Goal: Navigation & Orientation: Understand site structure

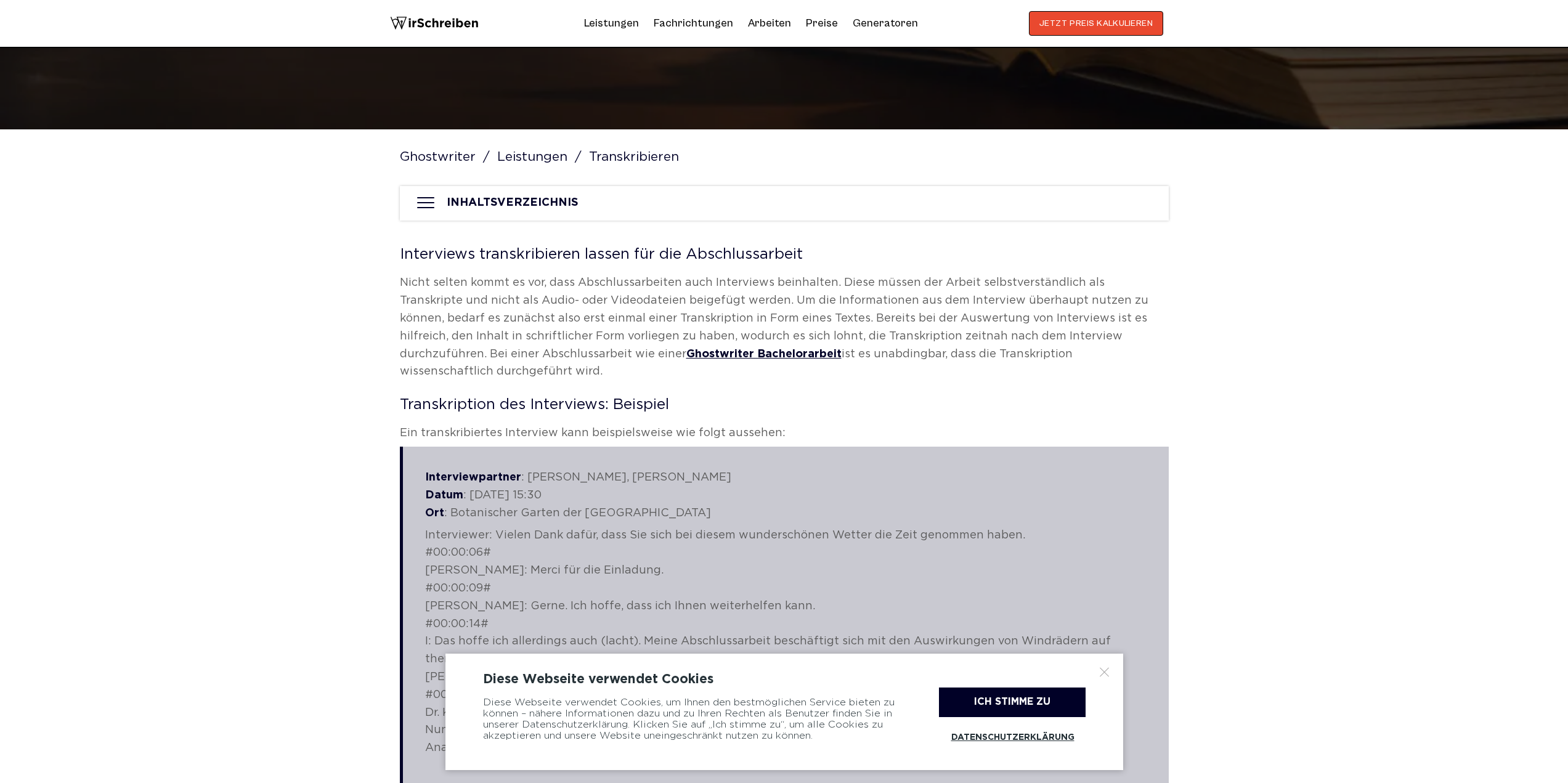
scroll to position [863, 0]
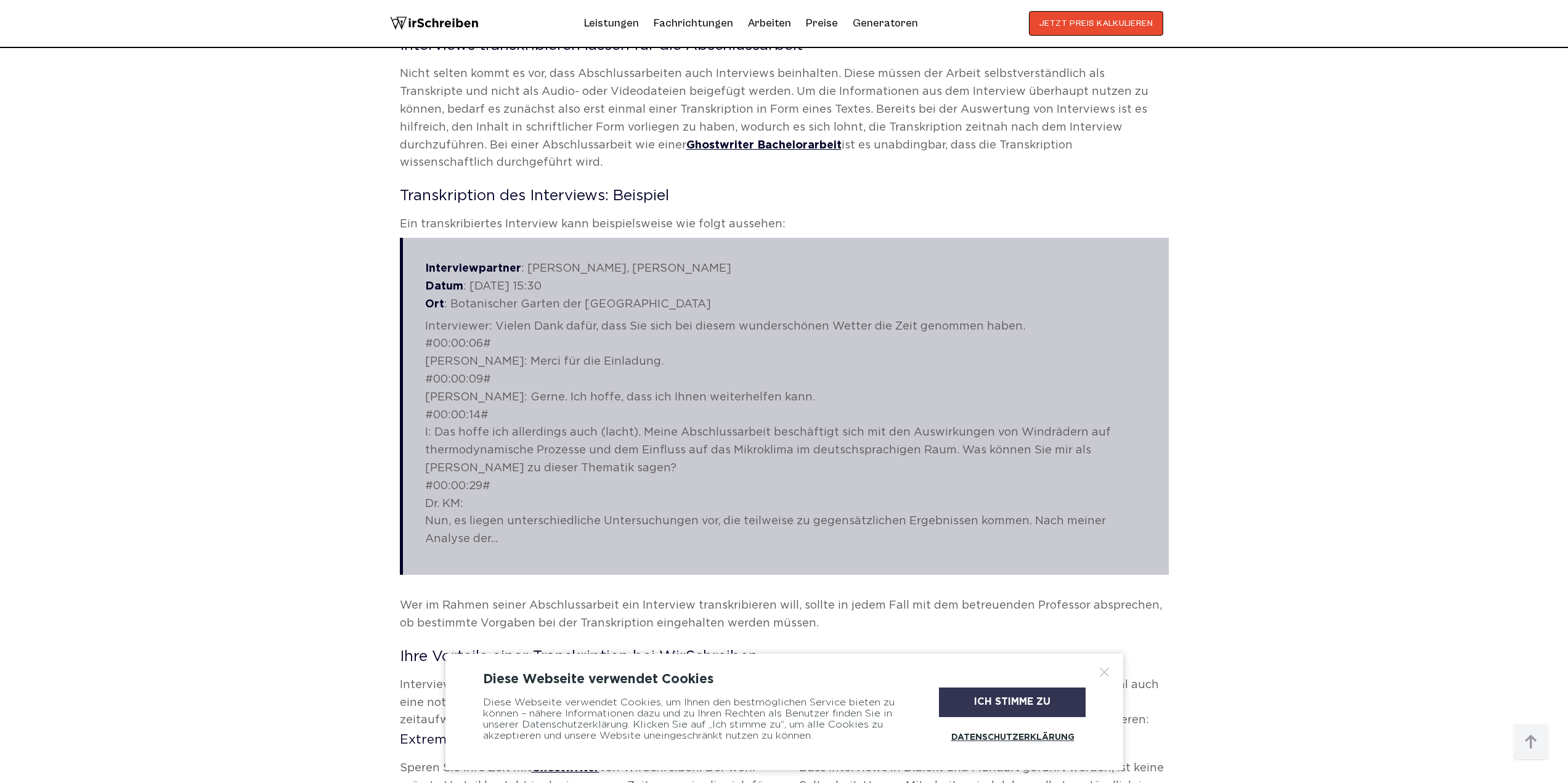
click at [1032, 696] on div "Ich stimme zu" at bounding box center [1012, 702] width 147 height 29
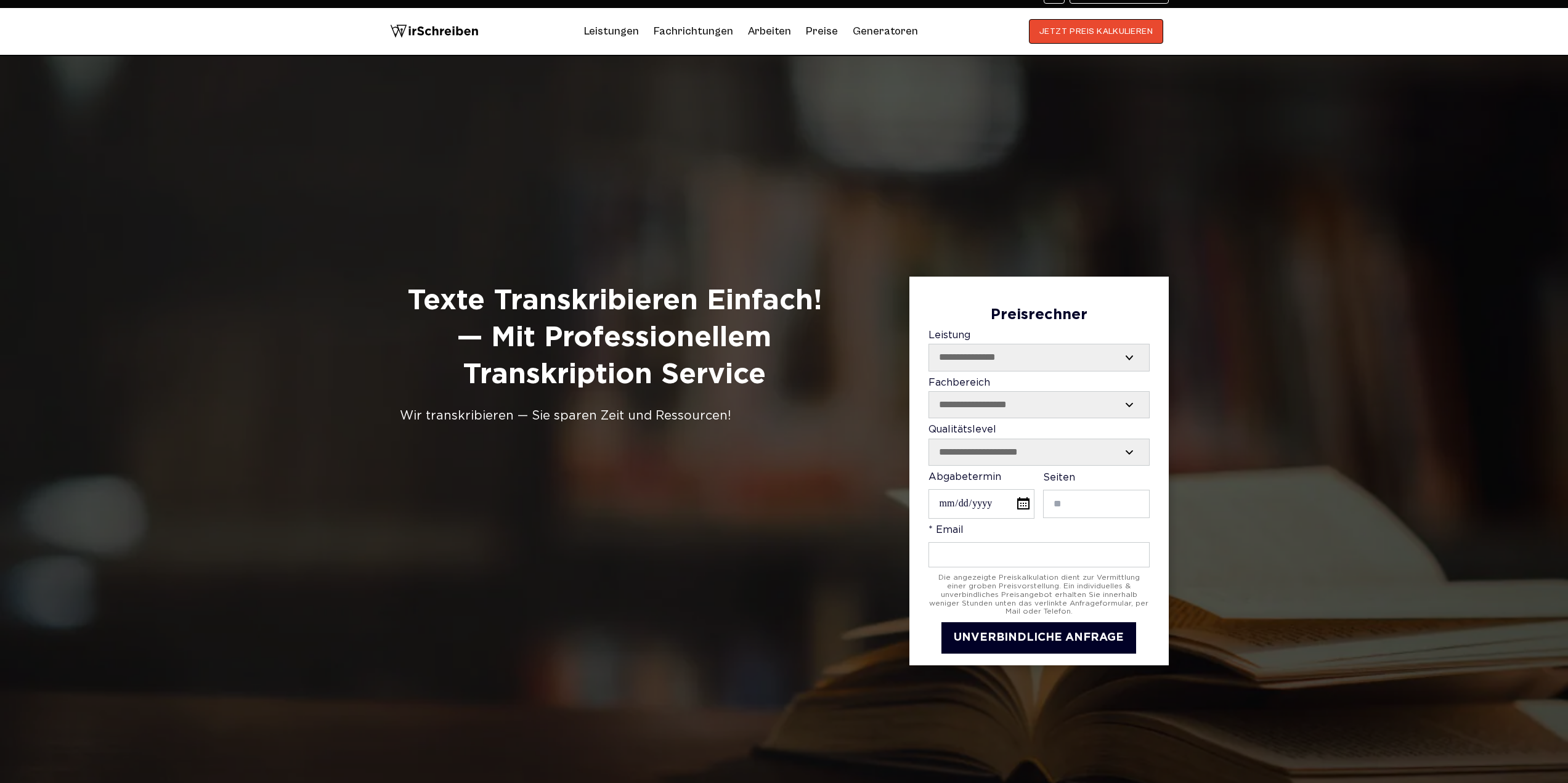
scroll to position [0, 0]
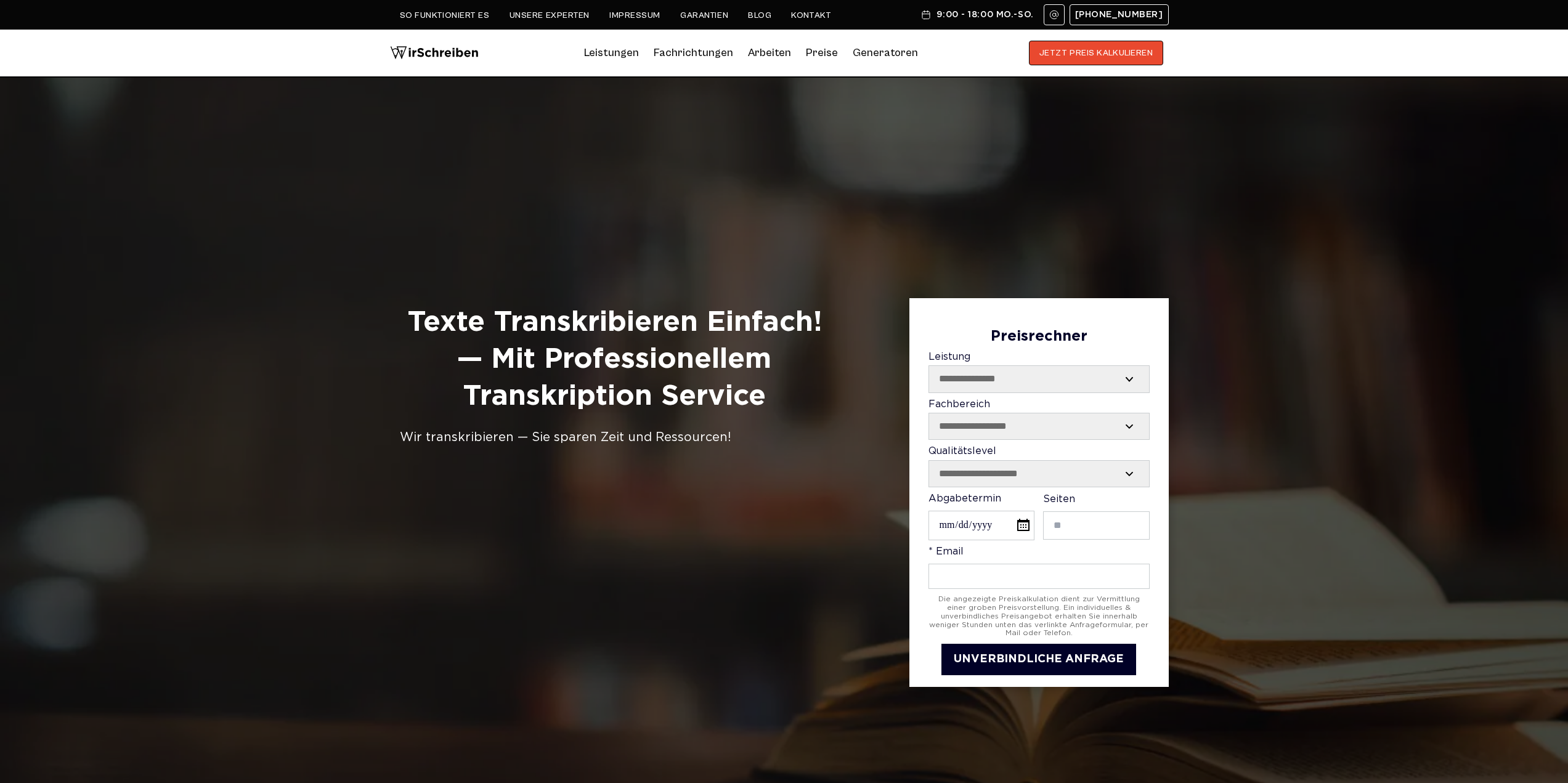
click at [457, 13] on link "So funktioniert es" at bounding box center [445, 15] width 90 height 9
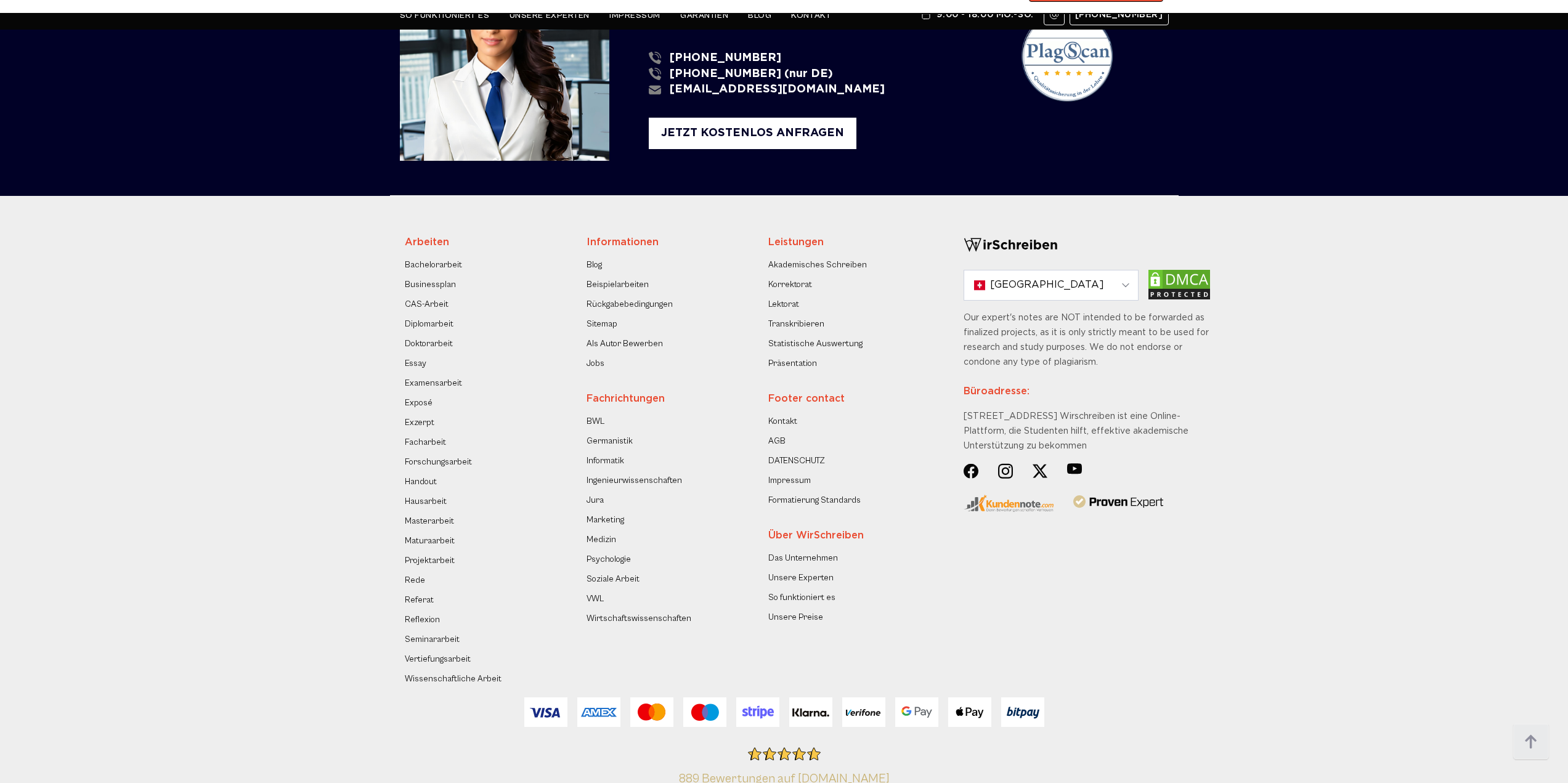
scroll to position [1520, 0]
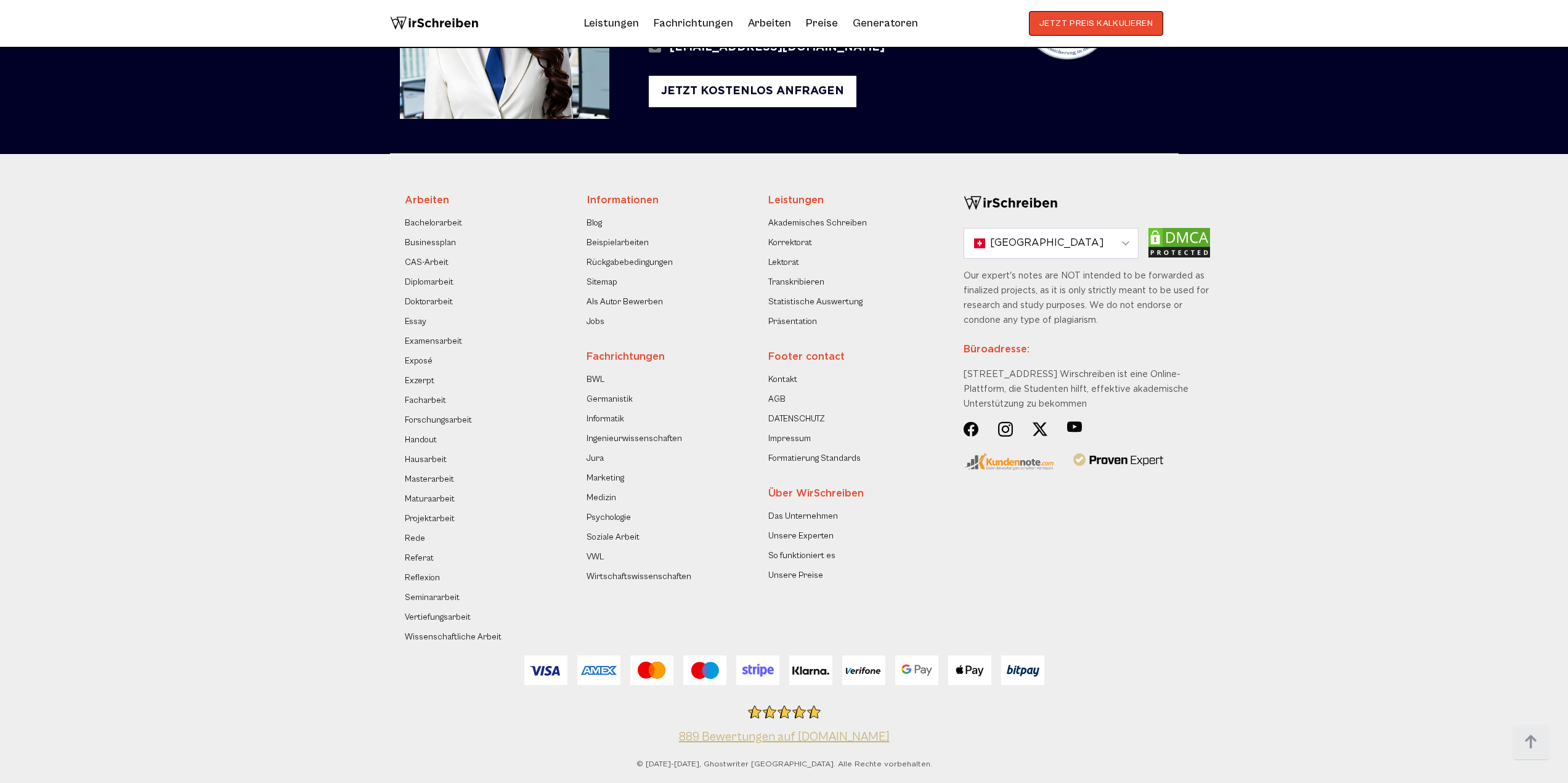
click at [803, 574] on link "Unsere Preise" at bounding box center [796, 575] width 55 height 15
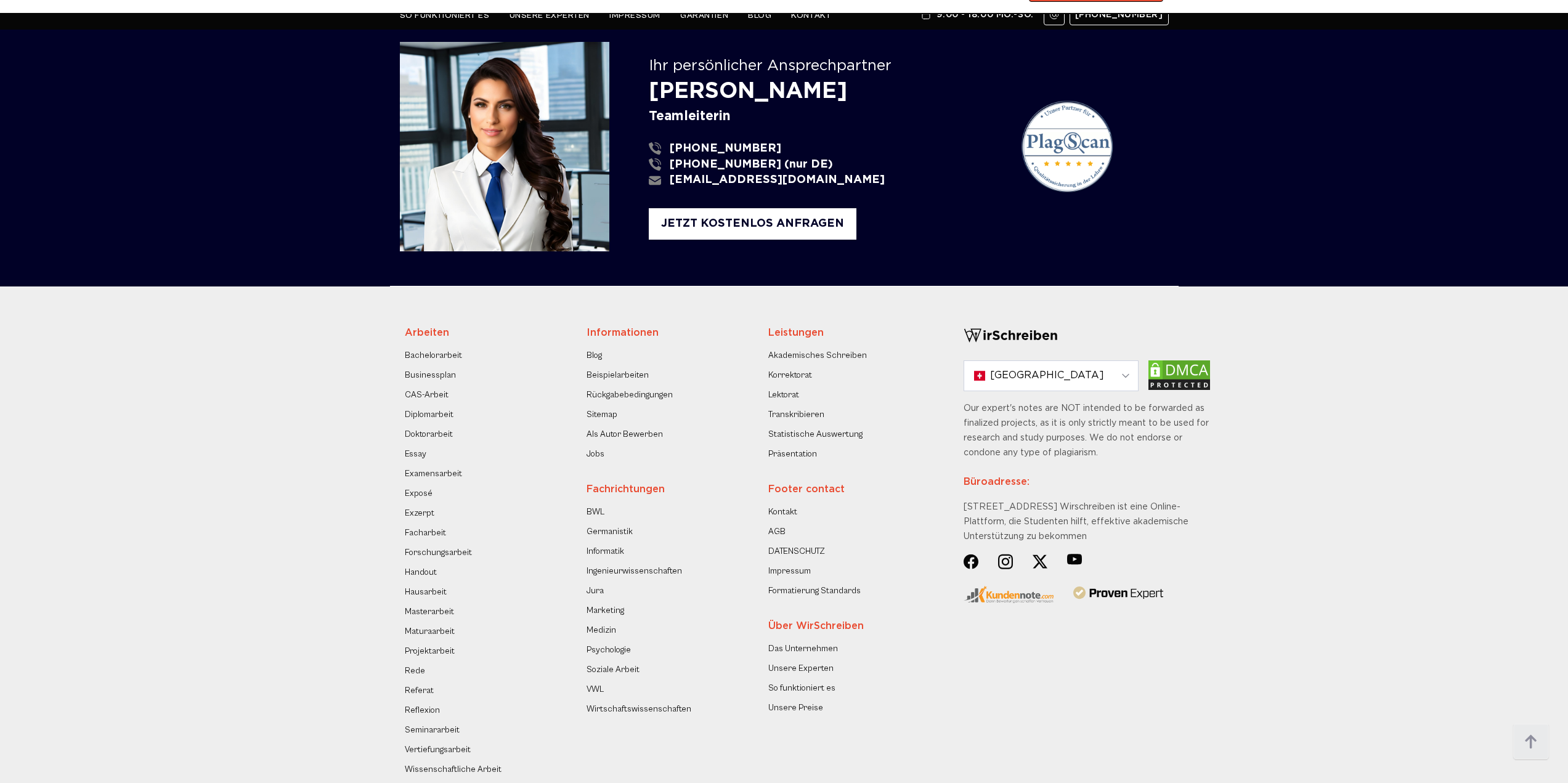
scroll to position [4711, 0]
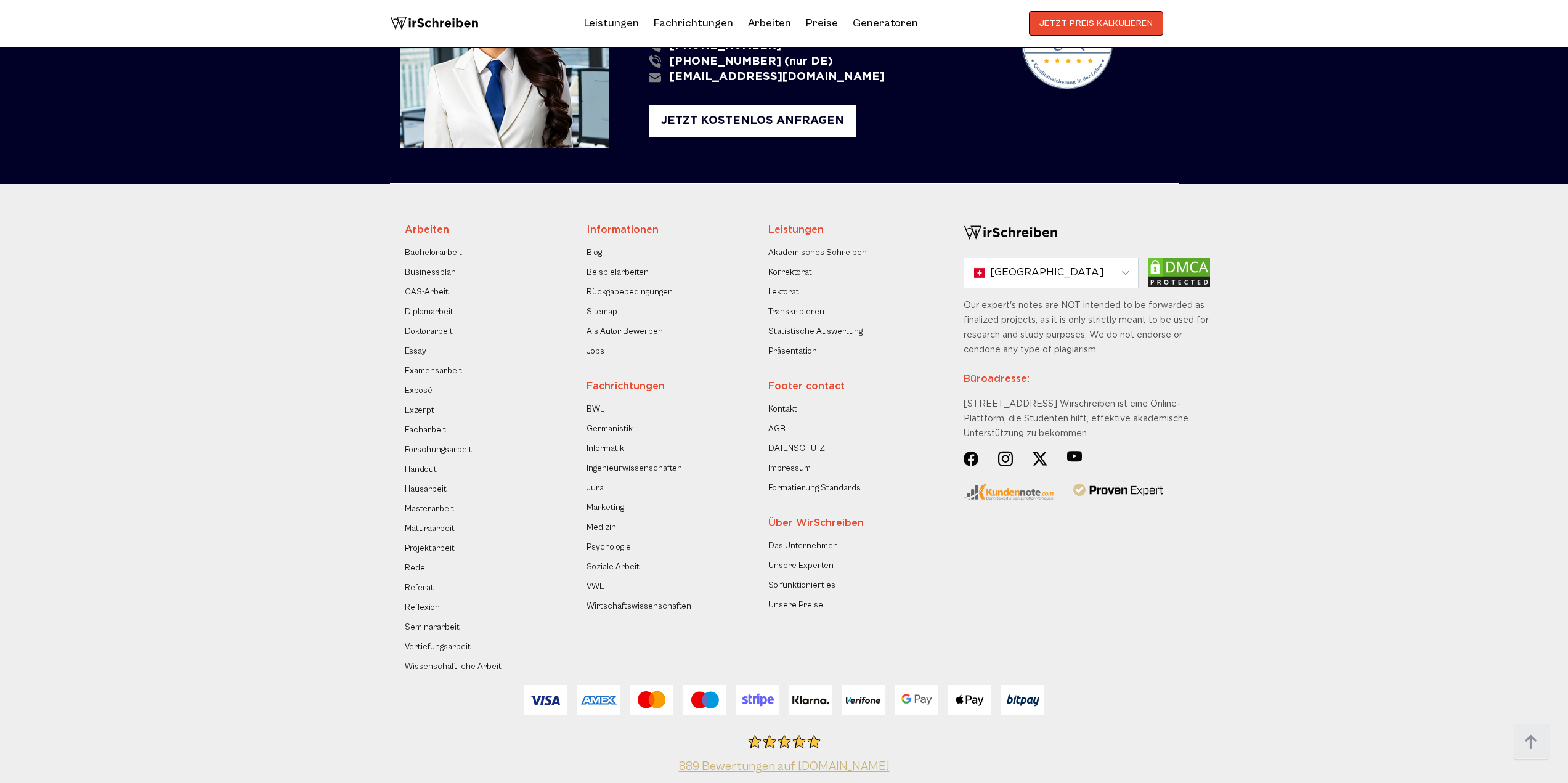
click at [806, 539] on link "Das Unternehmen" at bounding box center [803, 546] width 69 height 15
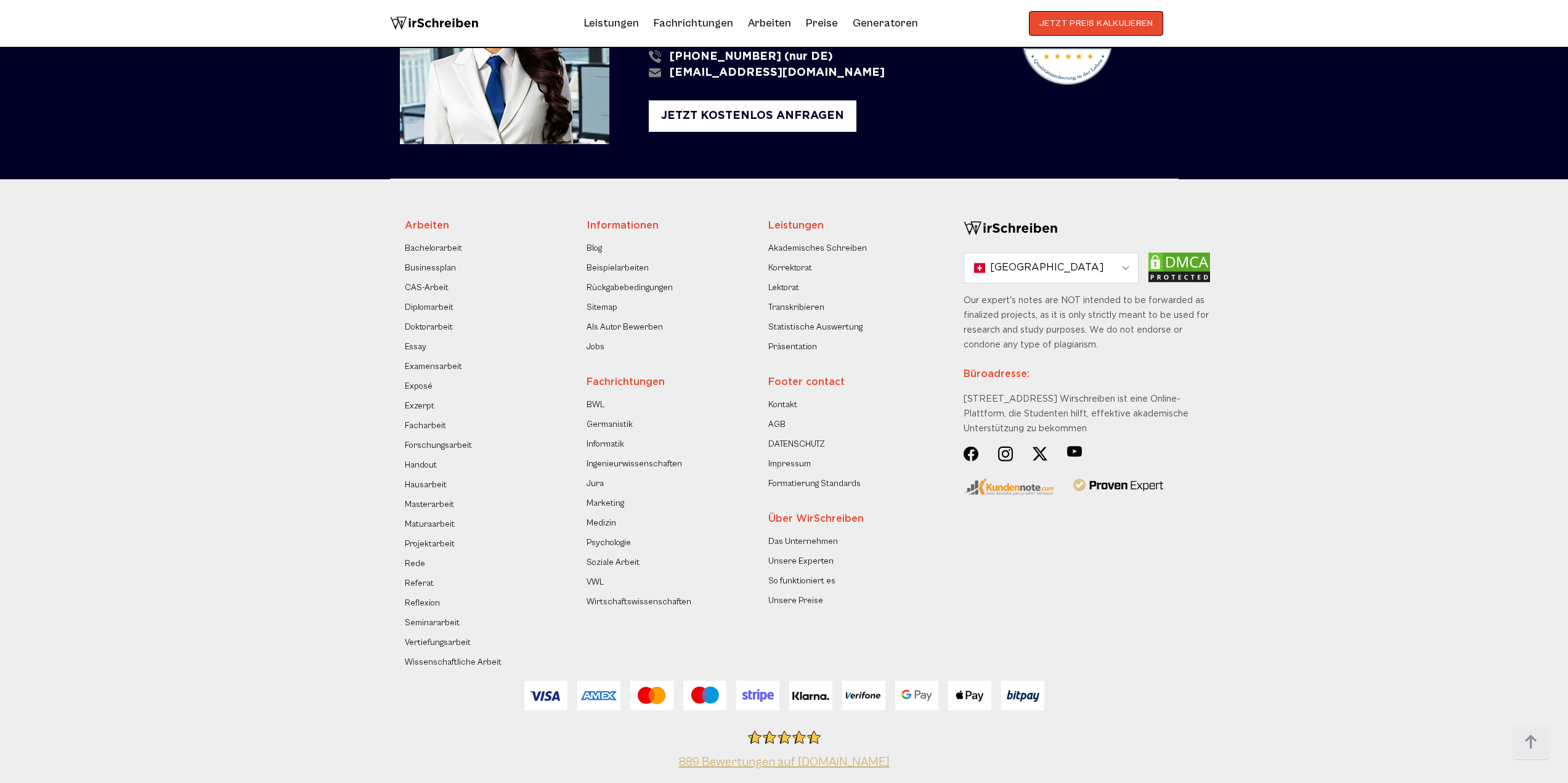
scroll to position [2134, 0]
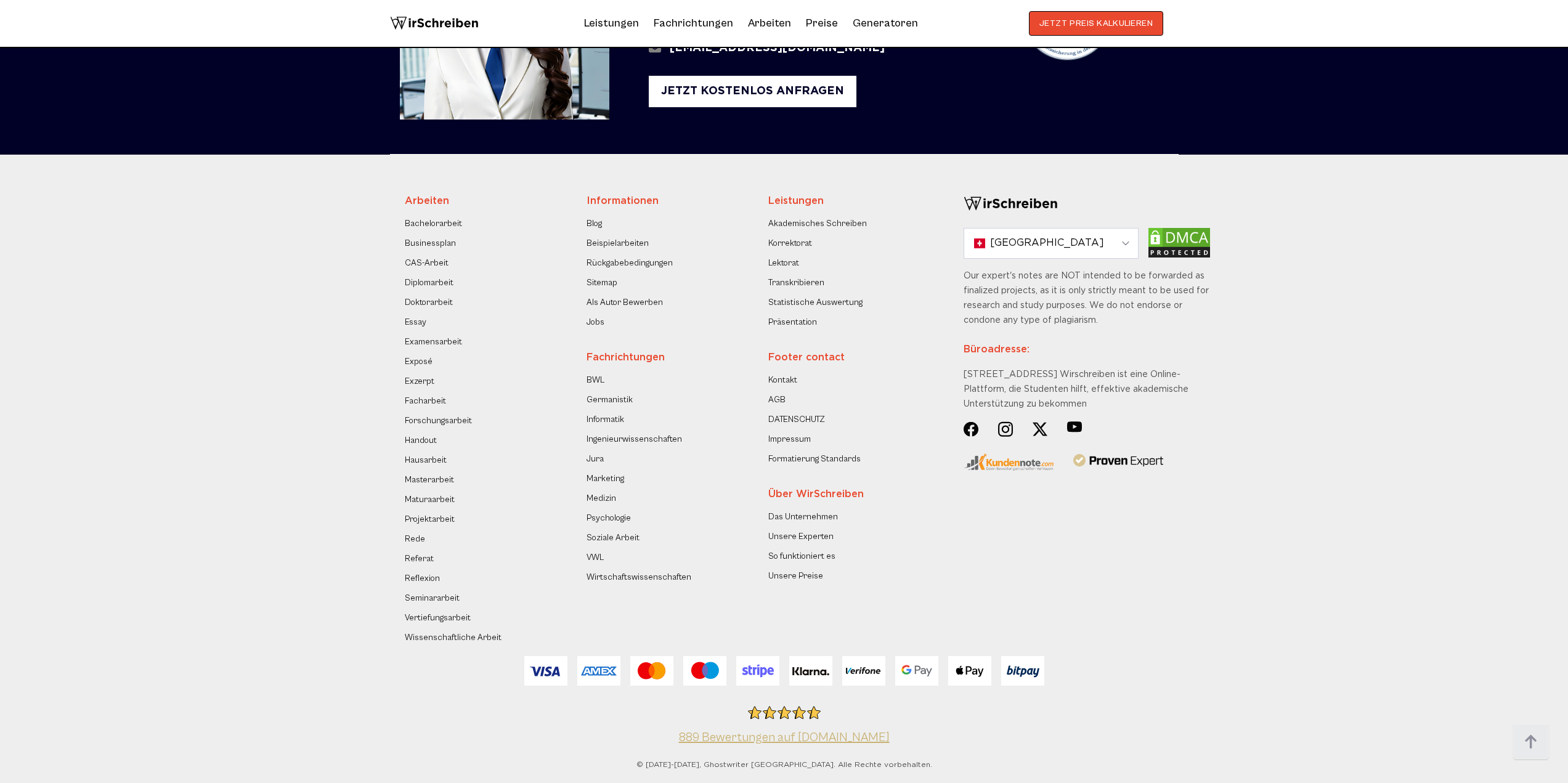
click at [588, 323] on link "Jobs" at bounding box center [595, 322] width 18 height 15
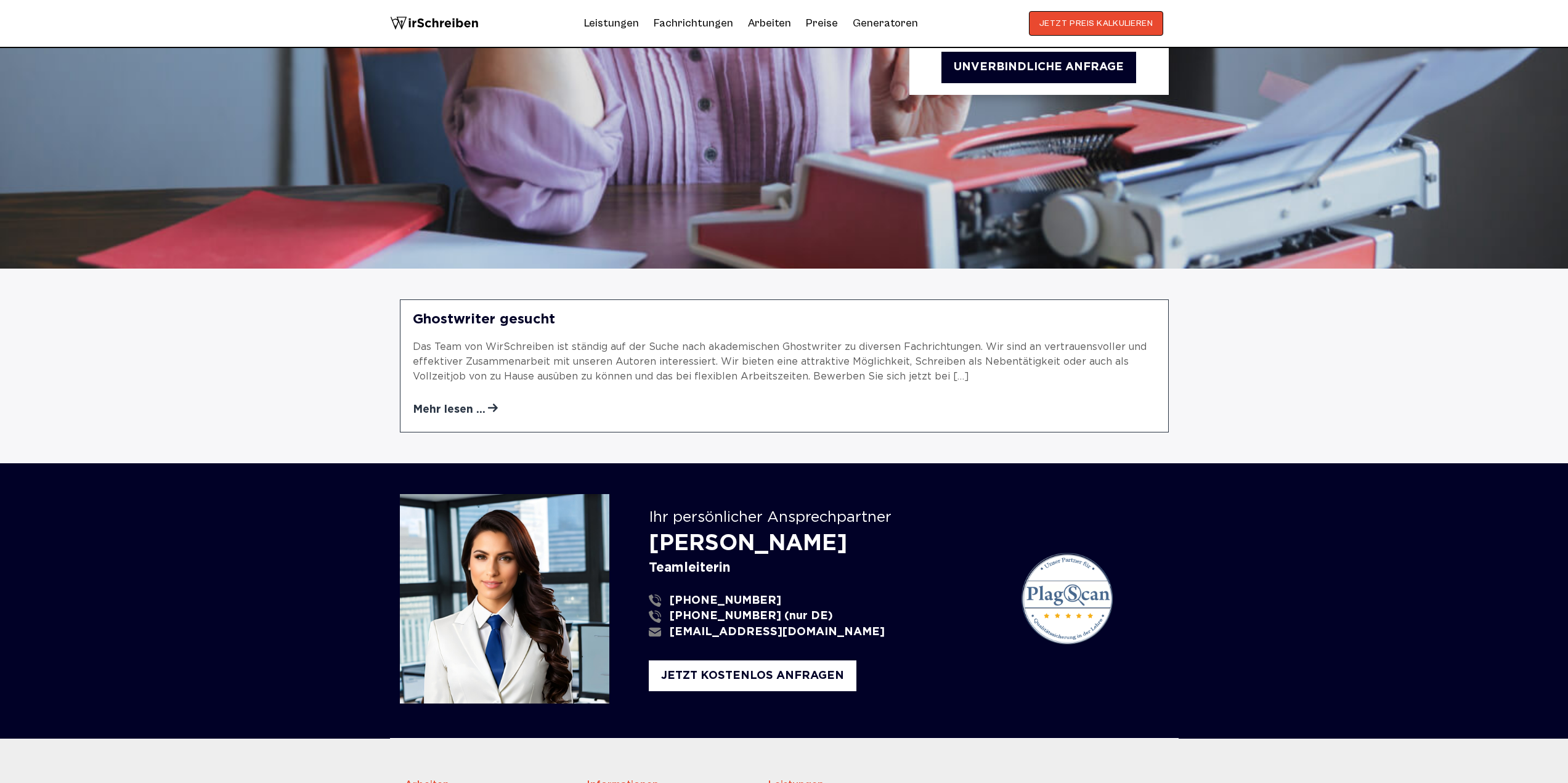
scroll to position [616, 0]
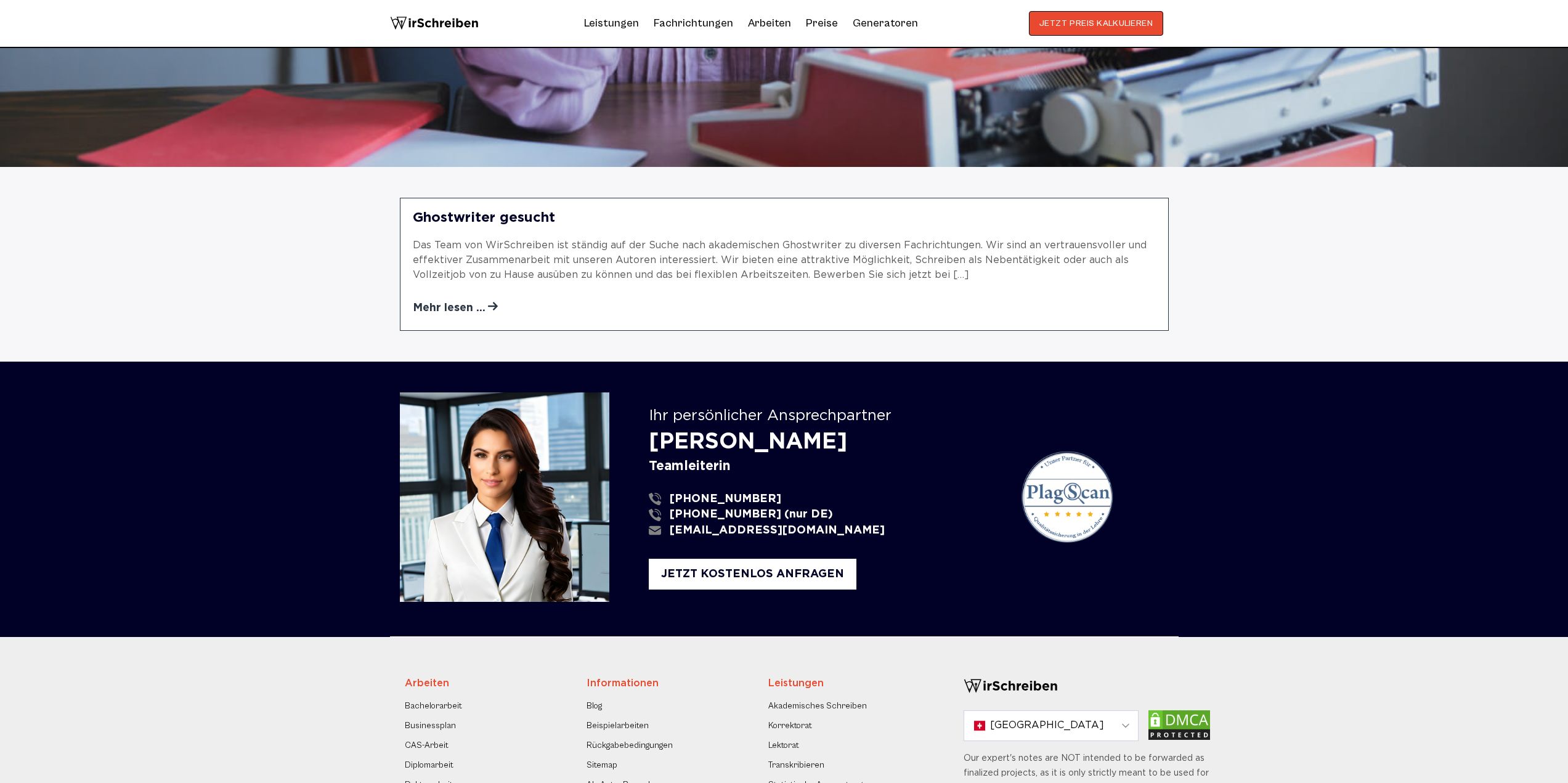
click at [466, 305] on link "Mehr lesen …" at bounding box center [455, 308] width 85 height 13
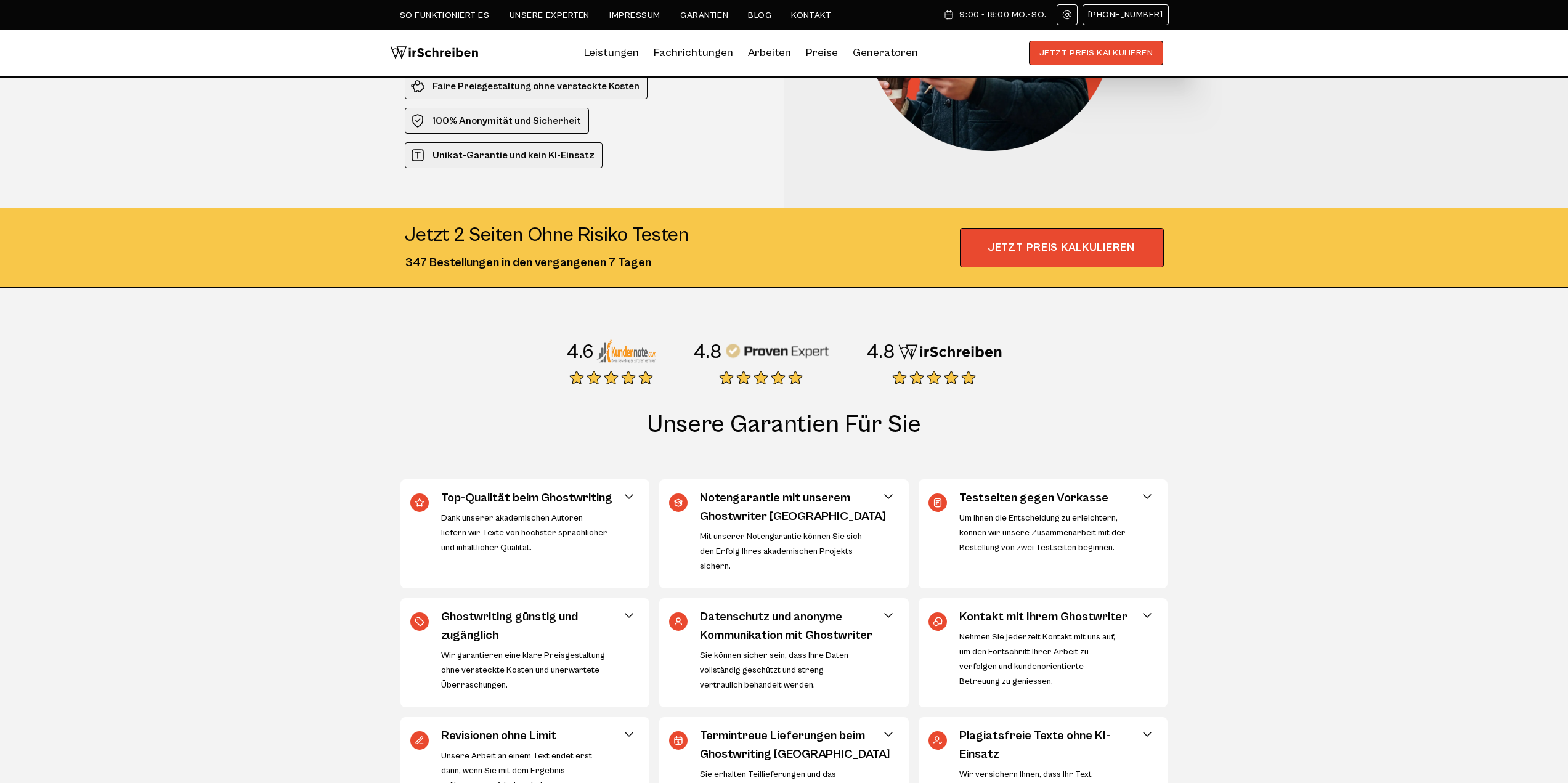
scroll to position [123, 0]
